Goal: Transaction & Acquisition: Purchase product/service

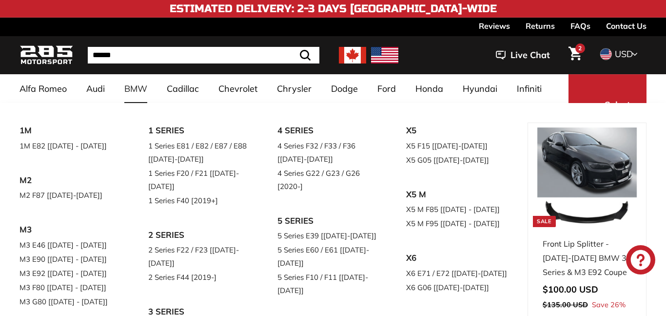
click at [134, 94] on link "BMW" at bounding box center [136, 88] width 42 height 29
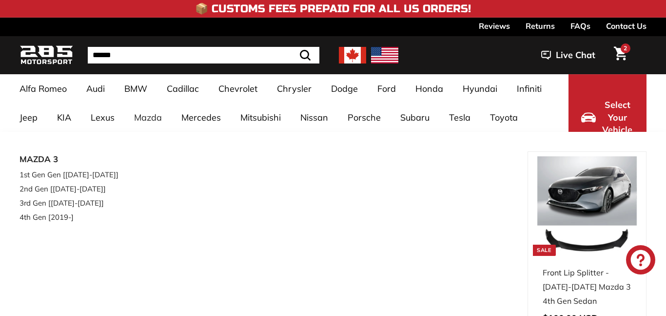
select select "**********"
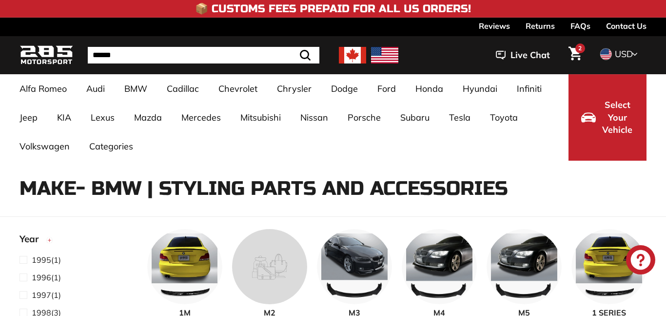
click at [156, 52] on input "Search" at bounding box center [204, 55] width 232 height 17
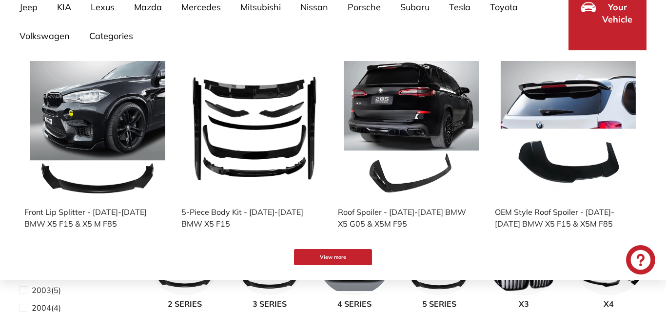
scroll to position [110, 0]
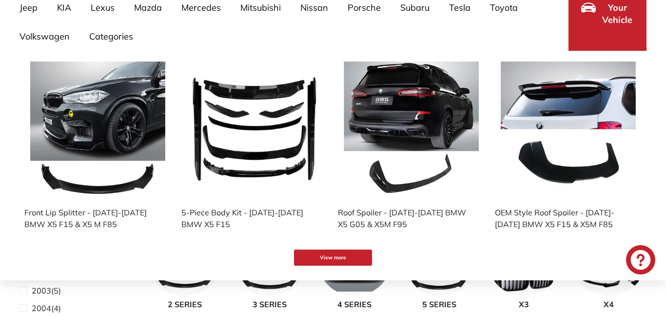
type input "******"
click at [274, 131] on img at bounding box center [254, 128] width 135 height 135
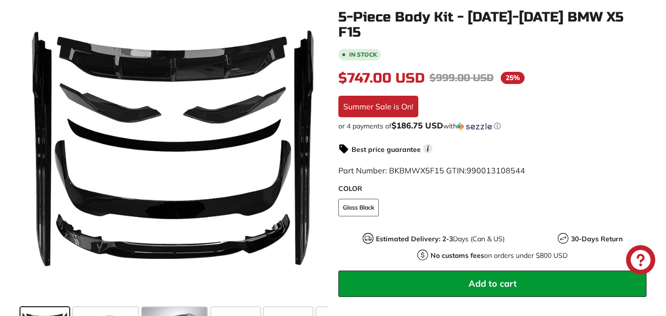
scroll to position [199, 0]
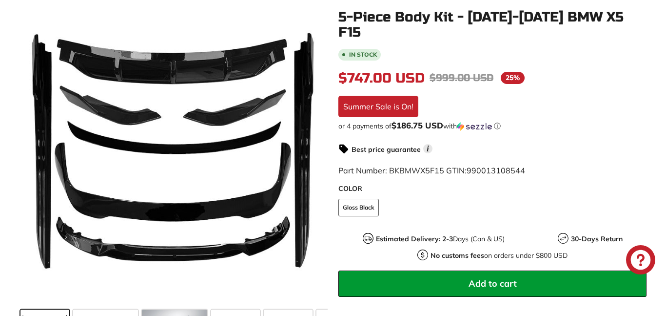
click at [446, 274] on button "Add to cart" at bounding box center [492, 283] width 308 height 26
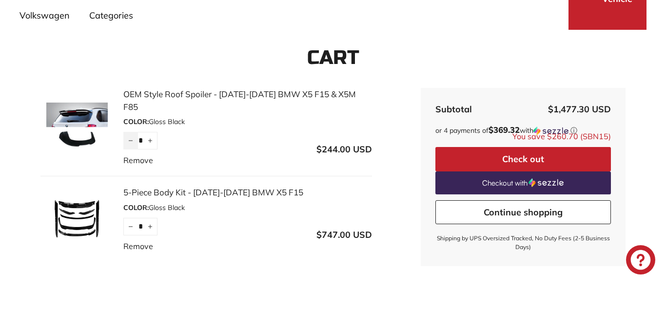
click at [133, 138] on icon "Reduce item quantity by one" at bounding box center [130, 140] width 5 height 5
type input "*"
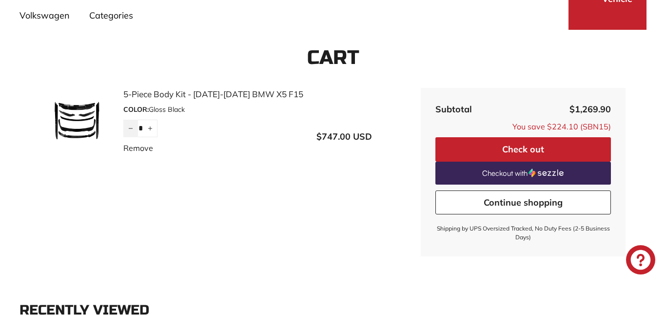
click at [130, 129] on icon "Reduce item quantity by one" at bounding box center [130, 128] width 5 height 5
type input "*"
click at [450, 151] on button "Check out" at bounding box center [524, 149] width 176 height 24
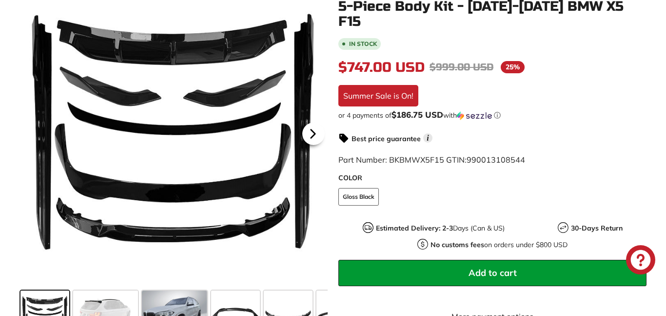
scroll to position [218, 0]
click at [314, 140] on icon at bounding box center [313, 133] width 22 height 22
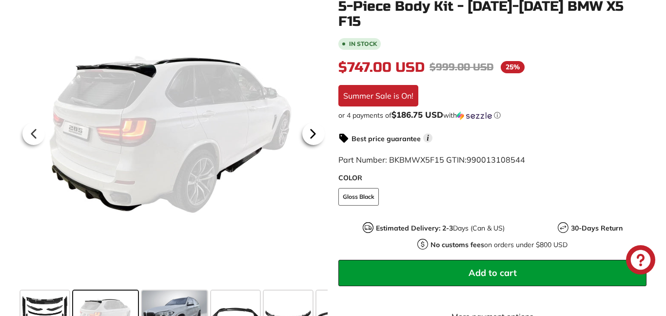
click at [311, 138] on icon at bounding box center [313, 134] width 4 height 8
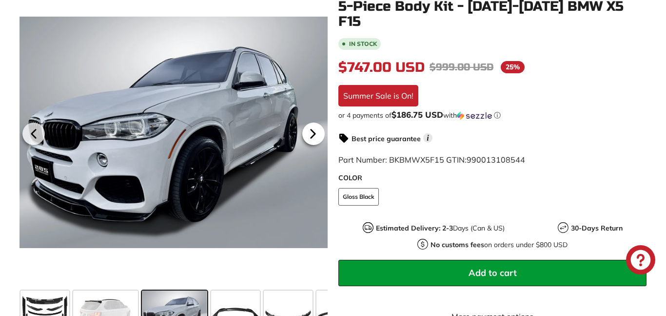
click at [311, 137] on icon at bounding box center [313, 134] width 4 height 8
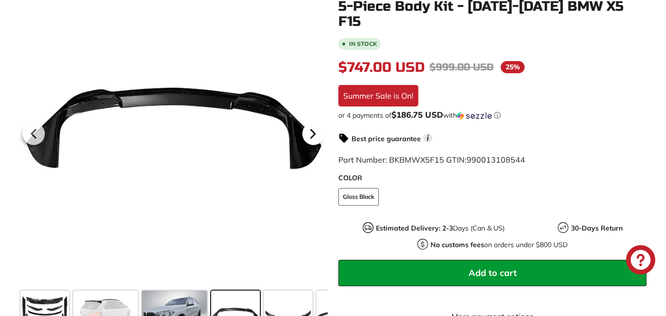
click at [311, 137] on icon at bounding box center [313, 134] width 4 height 8
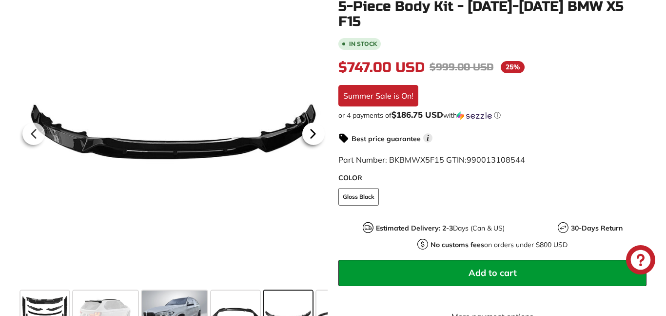
scroll to position [0, 115]
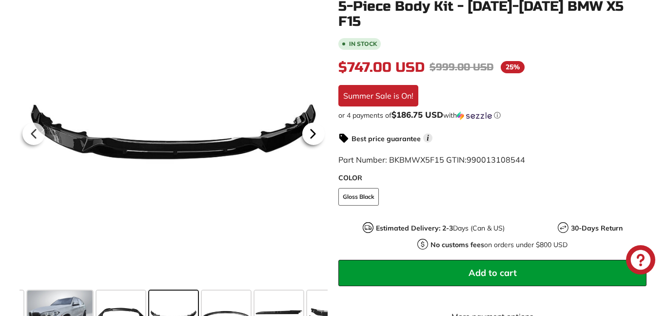
click at [311, 137] on icon at bounding box center [313, 134] width 4 height 8
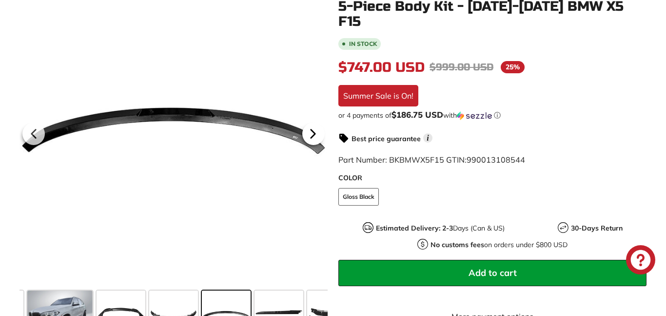
click at [311, 137] on icon at bounding box center [313, 134] width 4 height 8
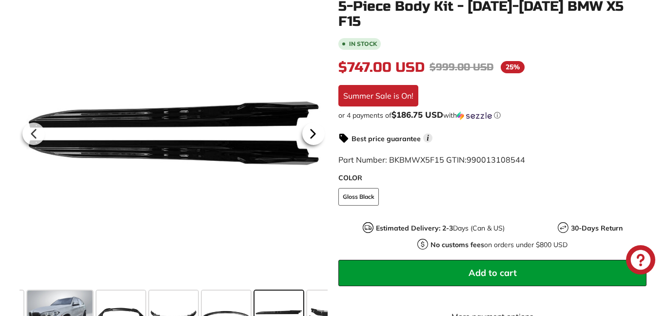
click at [311, 137] on icon at bounding box center [313, 134] width 4 height 8
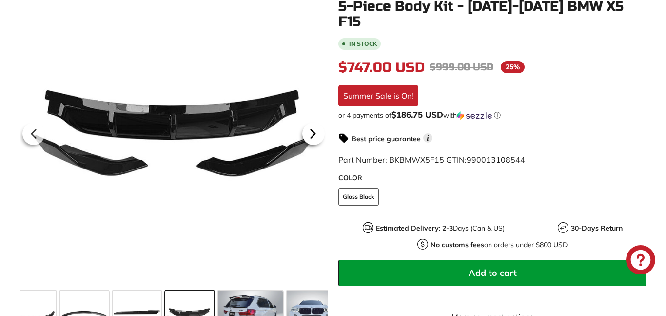
scroll to position [0, 273]
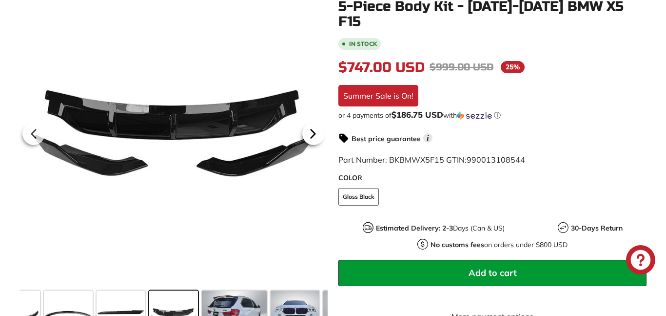
click at [311, 137] on icon at bounding box center [313, 134] width 4 height 8
